Goal: Information Seeking & Learning: Learn about a topic

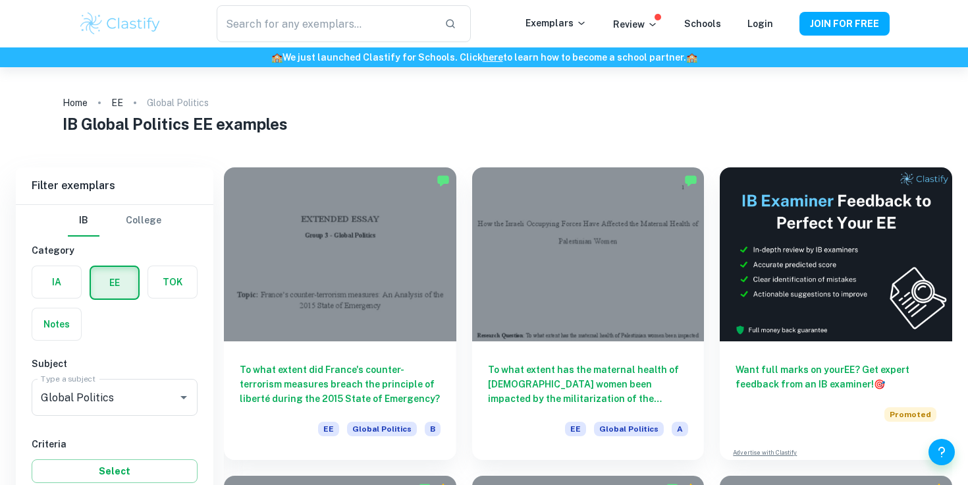
scroll to position [76, 0]
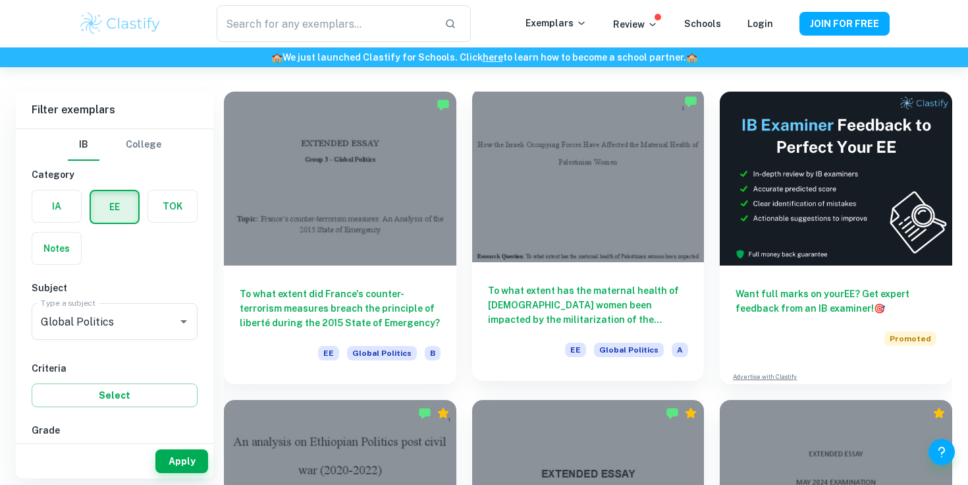
click at [619, 308] on h6 "To what extent has the maternal health of [DEMOGRAPHIC_DATA] women been impacte…" at bounding box center [588, 304] width 201 height 43
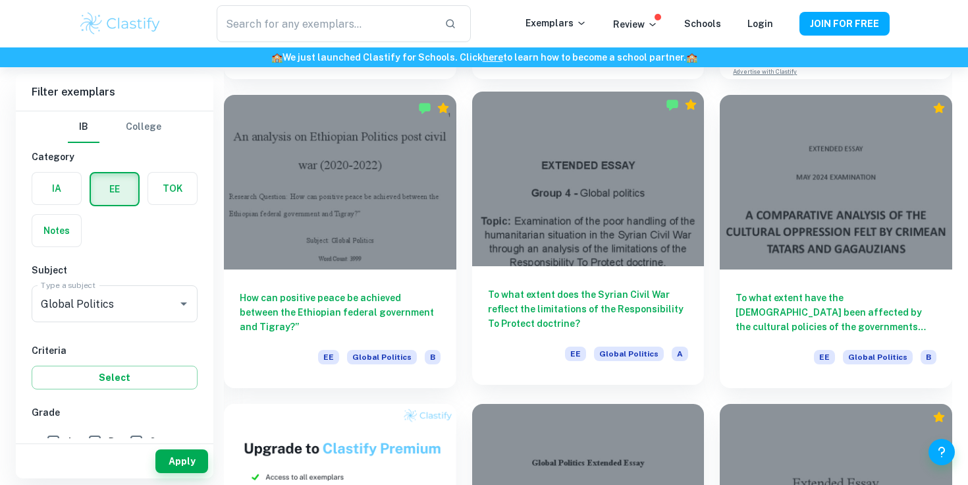
scroll to position [410, 0]
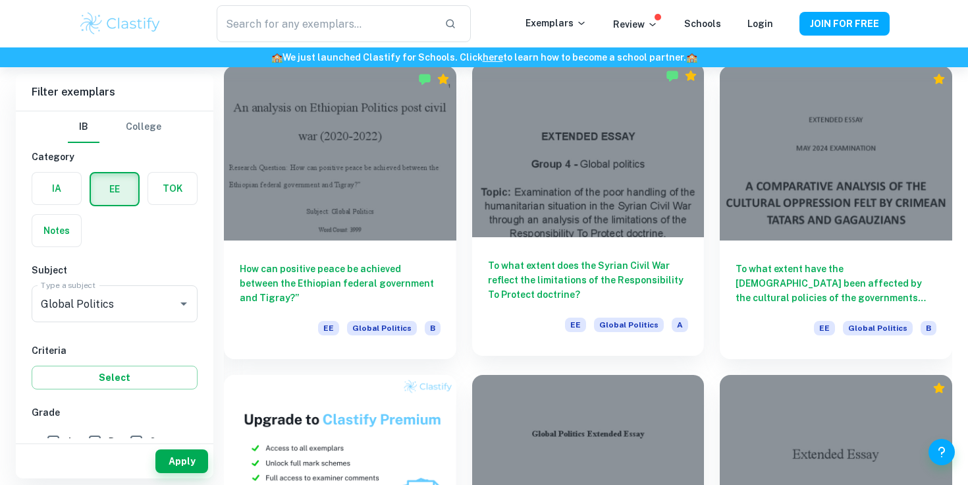
click at [607, 213] on div at bounding box center [588, 150] width 233 height 174
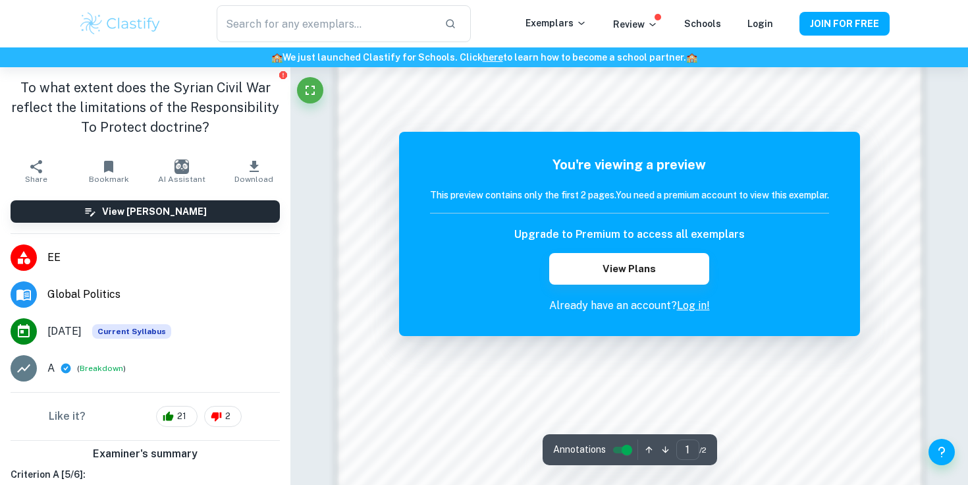
scroll to position [1196, 0]
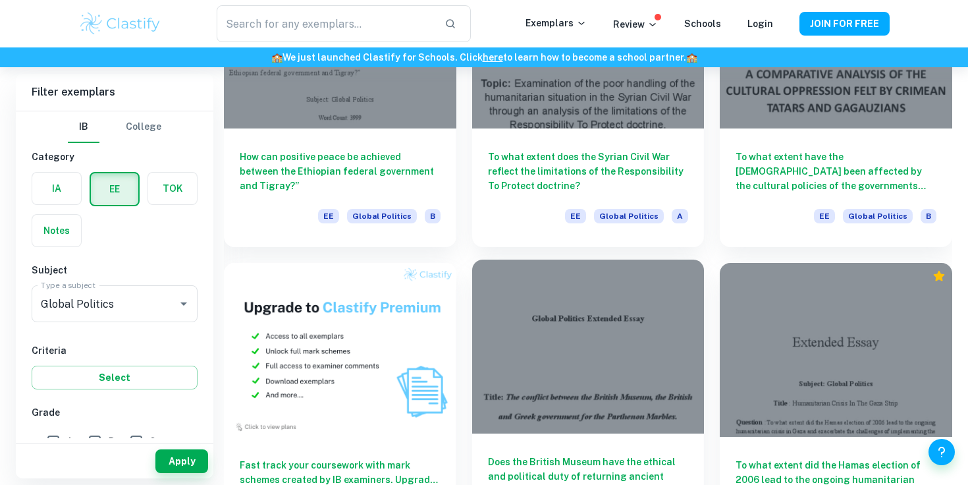
scroll to position [523, 0]
